Goal: Find specific page/section

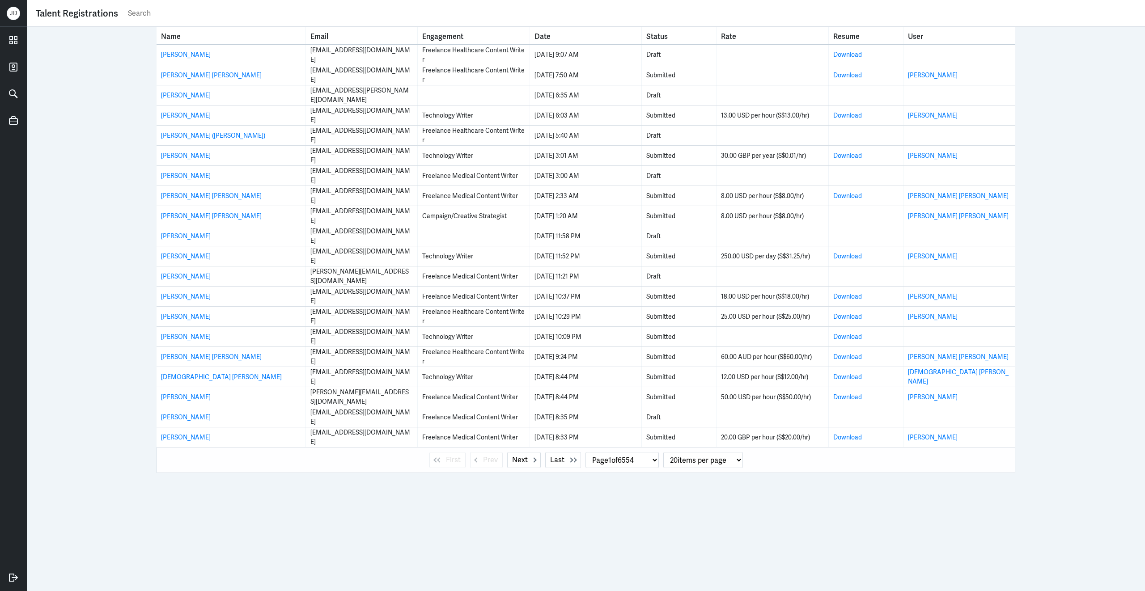
click at [185, 15] on input "text" at bounding box center [631, 13] width 1009 height 13
paste input "[DEMOGRAPHIC_DATA][PERSON_NAME]"
type input "[DEMOGRAPHIC_DATA][PERSON_NAME]"
select select "0"
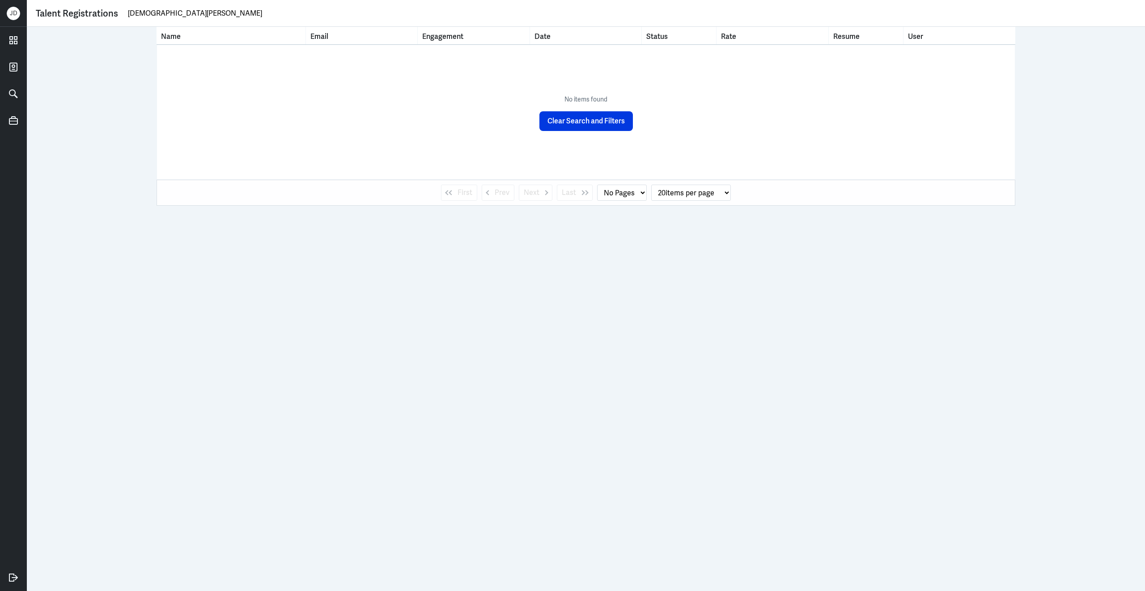
drag, startPoint x: 157, startPoint y: 11, endPoint x: 215, endPoint y: 12, distance: 58.1
click at [215, 12] on input "[DEMOGRAPHIC_DATA][PERSON_NAME]" at bounding box center [631, 13] width 1009 height 13
type input "[DEMOGRAPHIC_DATA]"
